Goal: Transaction & Acquisition: Purchase product/service

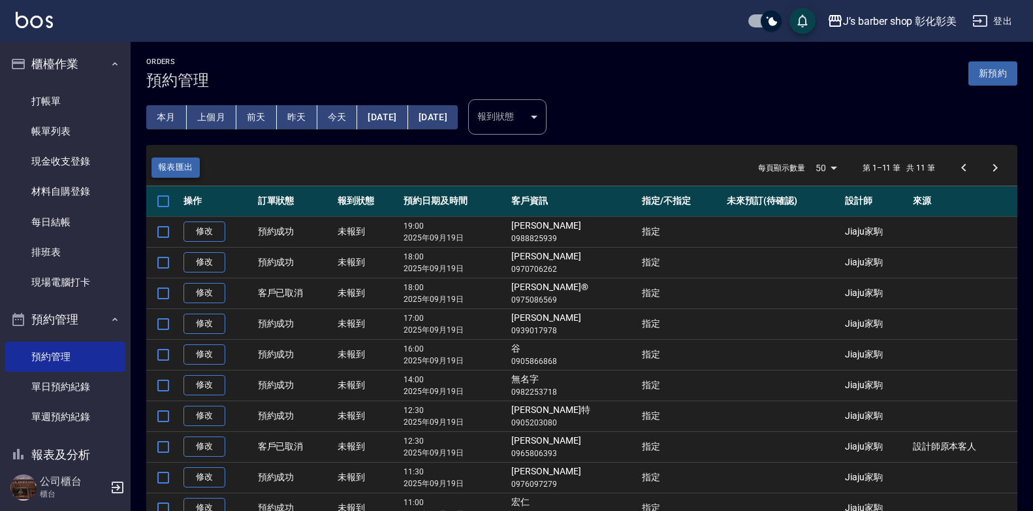
scroll to position [95, 0]
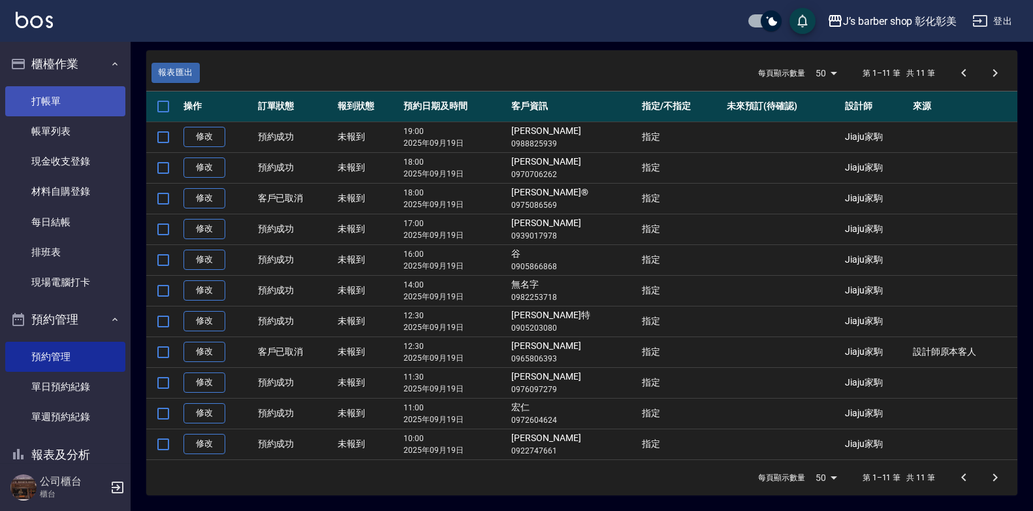
click at [16, 99] on link "打帳單" at bounding box center [65, 101] width 120 height 30
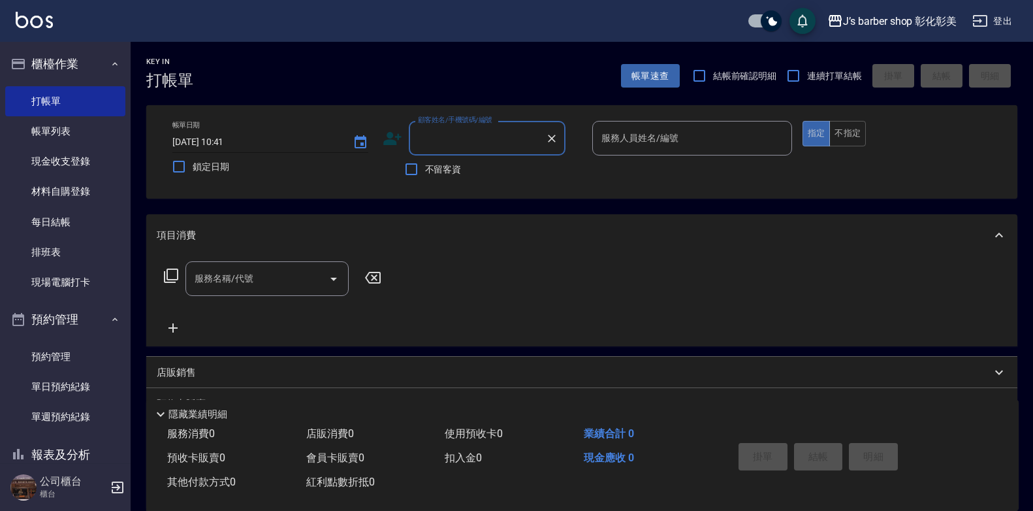
click at [242, 139] on input "[DATE] 10:41" at bounding box center [255, 142] width 167 height 22
type input "[DATE] 10:00"
click at [449, 133] on div "顧客姓名/手機號碼/編號 顧客姓名/手機號碼/編號" at bounding box center [487, 138] width 157 height 35
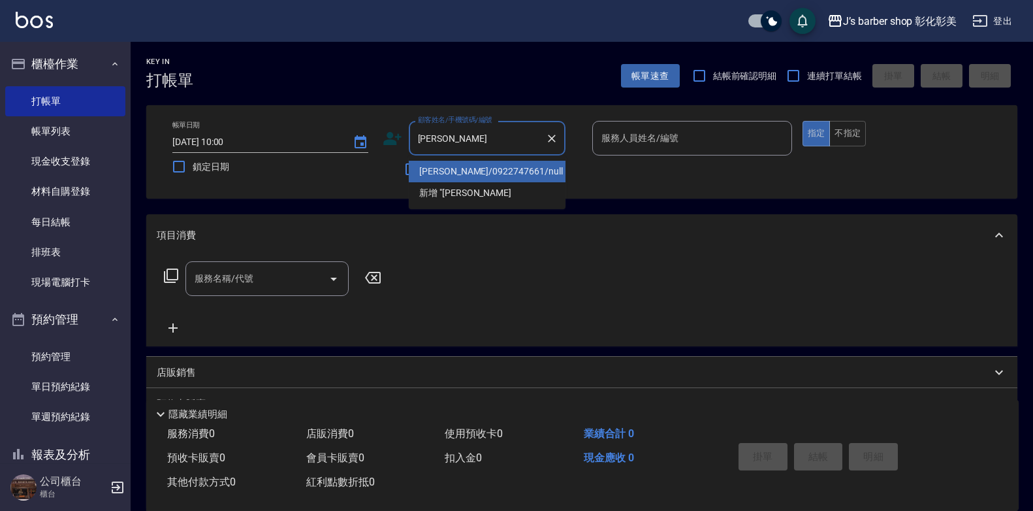
click at [539, 170] on li "[PERSON_NAME]/0922747661/null" at bounding box center [487, 172] width 157 height 22
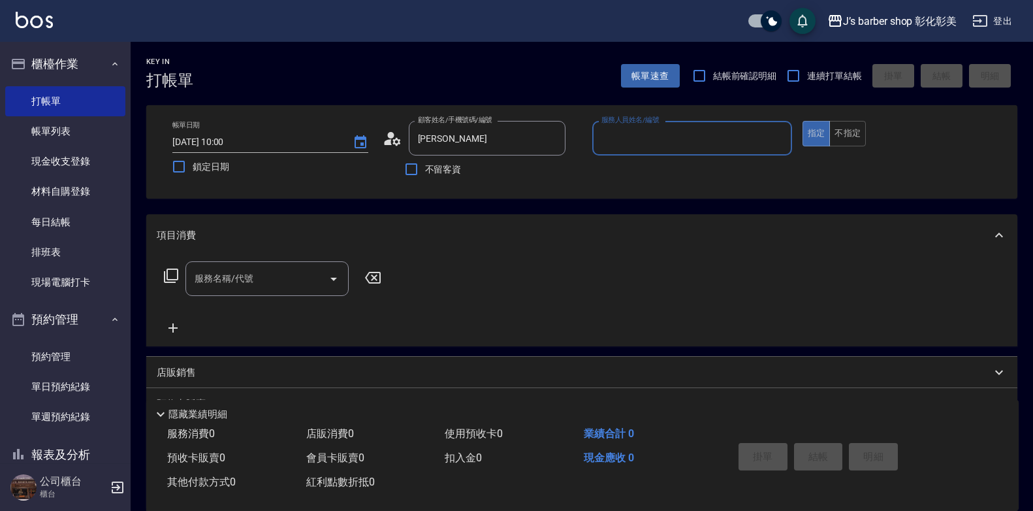
type input "[PERSON_NAME]/0922747661/null"
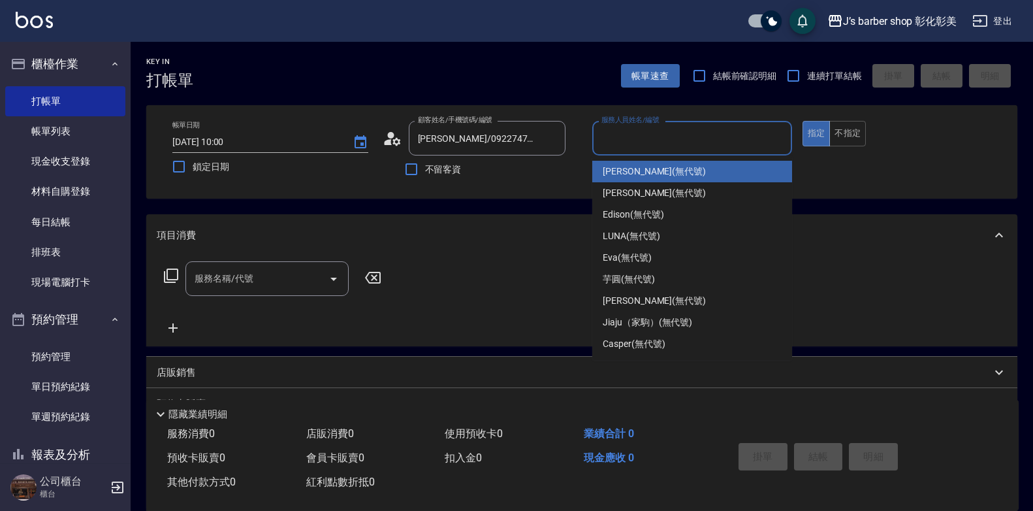
click at [647, 132] on input "服務人員姓名/編號" at bounding box center [692, 138] width 188 height 23
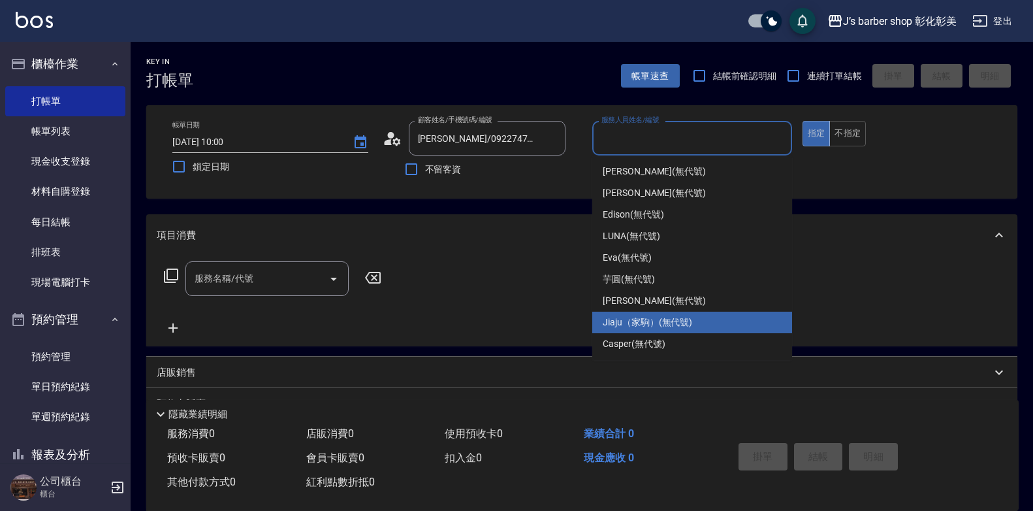
click at [639, 325] on span "Jiaju（家駒） (無代號)" at bounding box center [647, 322] width 89 height 14
type input "Jiaju（家駒）(無代號)"
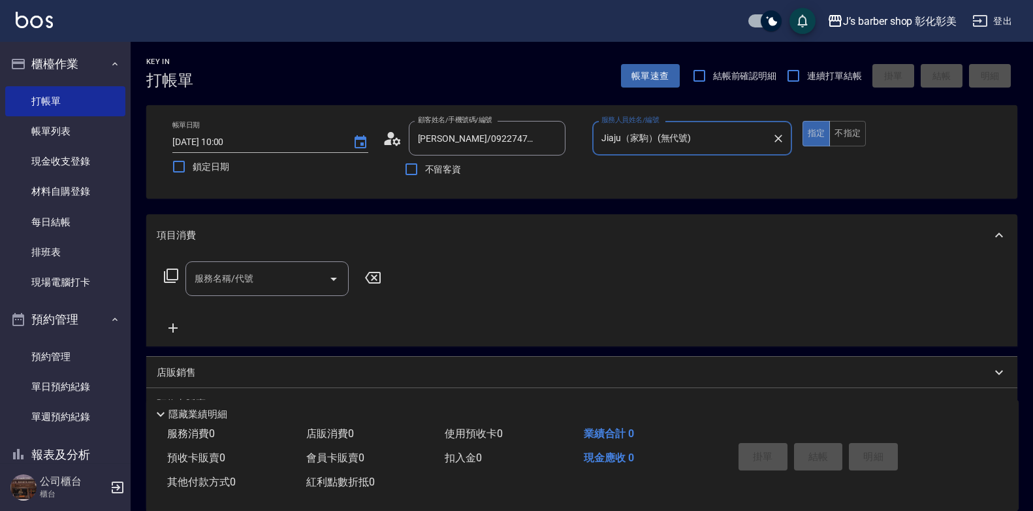
click at [276, 289] on input "服務名稱/代號" at bounding box center [257, 278] width 132 height 23
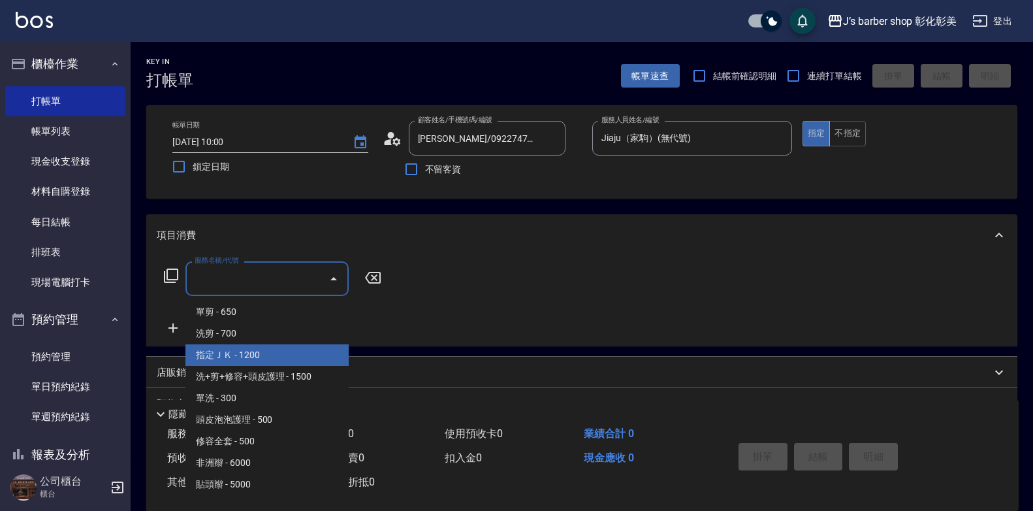
click at [260, 352] on span "指定ＪＫ - 1200" at bounding box center [266, 355] width 163 height 22
type input "指定ＪＫ(102)"
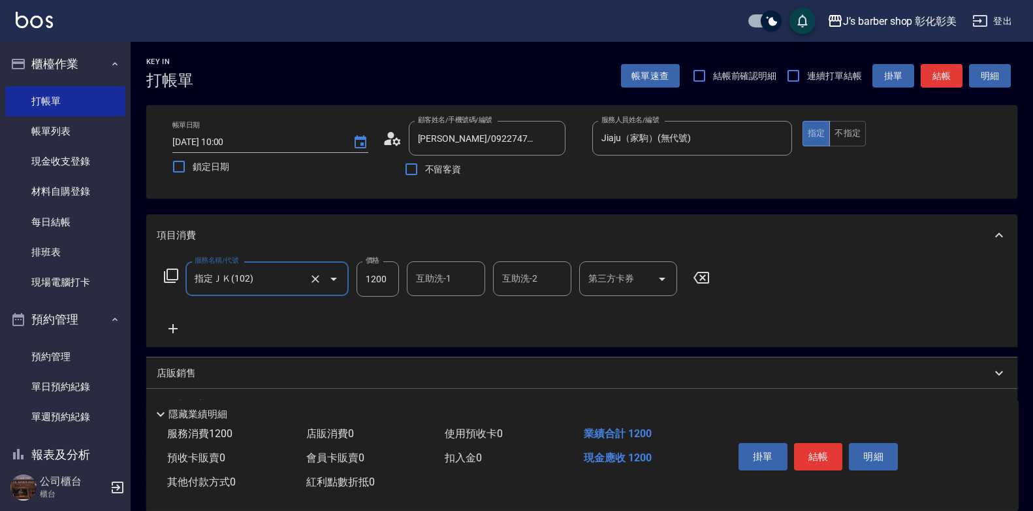
click at [413, 288] on input "互助洗-1" at bounding box center [446, 278] width 67 height 23
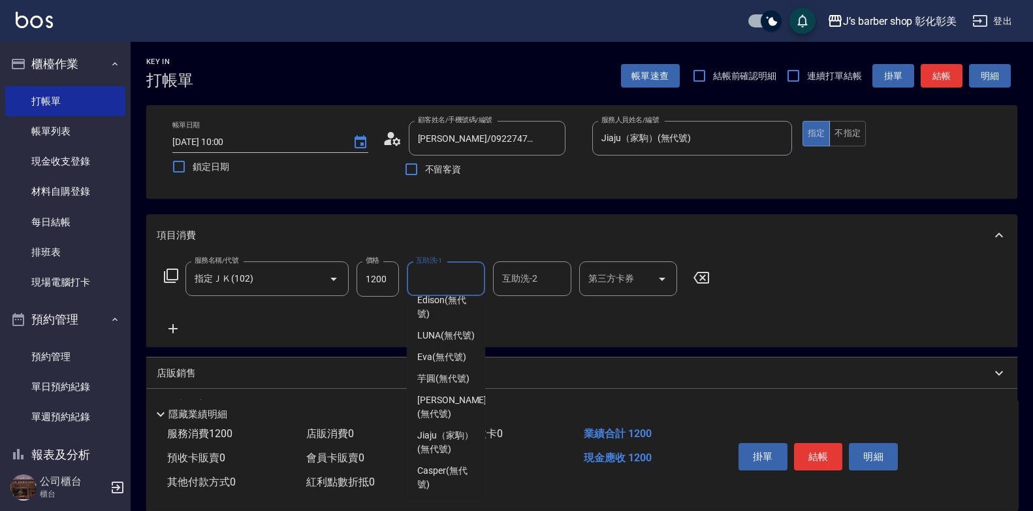
scroll to position [110, 0]
click at [451, 473] on span "Casper (無代號)" at bounding box center [445, 477] width 57 height 27
type input "Casper(無代號)"
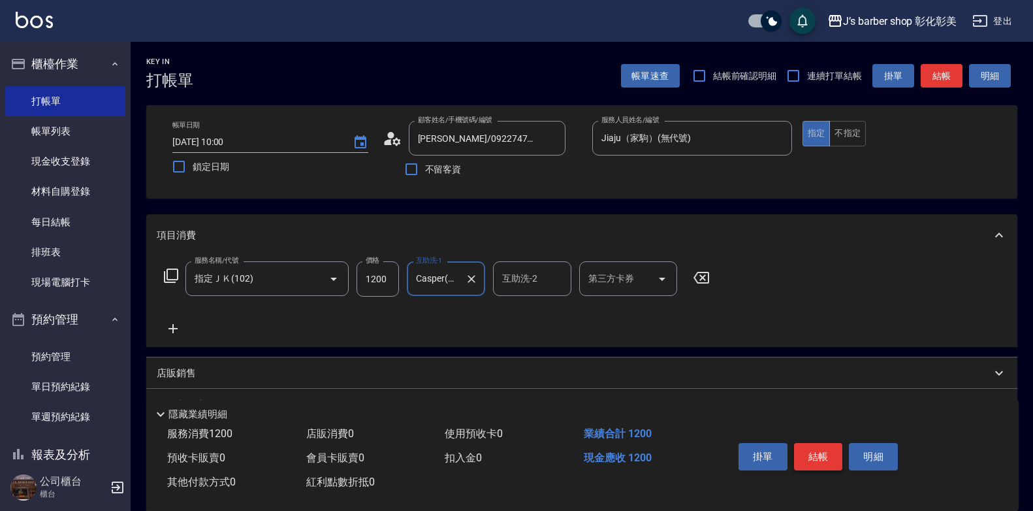
click at [805, 443] on button "結帳" at bounding box center [818, 456] width 49 height 27
click at [805, 443] on div "掛單 結帳 明細" at bounding box center [818, 458] width 170 height 41
